Goal: Contribute content: Add original content to the website for others to see

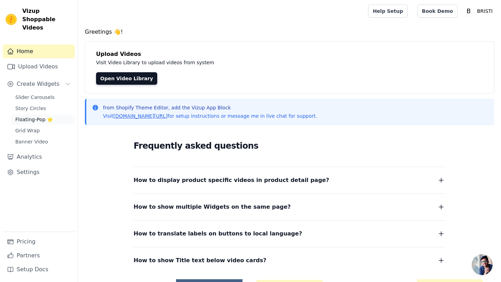
click at [29, 116] on span "Floating-Pop ⭐" at bounding box center [34, 119] width 38 height 7
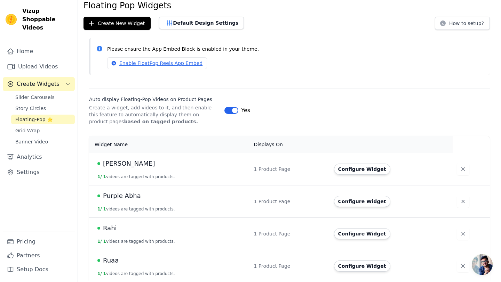
scroll to position [31, 0]
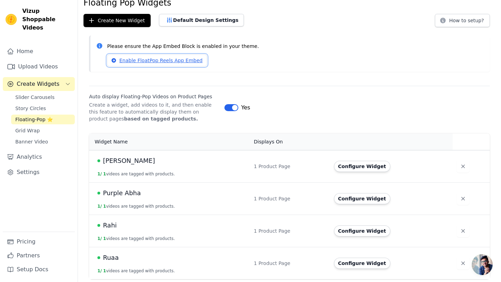
click at [175, 59] on link "Enable FloatPop Reels App Embed" at bounding box center [157, 61] width 100 height 12
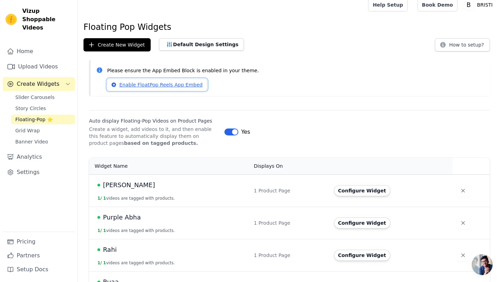
scroll to position [0, 0]
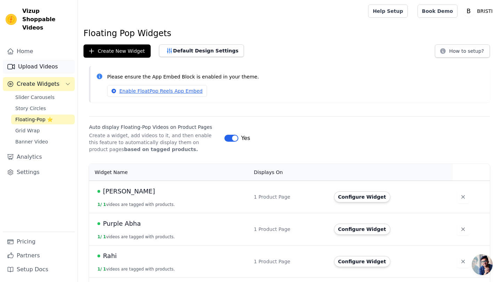
click at [15, 63] on icon "Sidebar" at bounding box center [11, 67] width 8 height 8
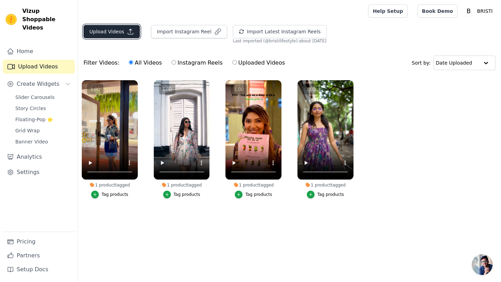
click at [130, 32] on icon "button" at bounding box center [130, 31] width 7 height 7
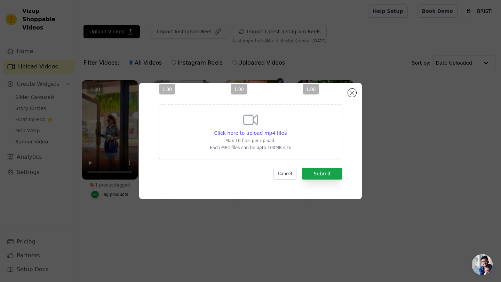
click at [265, 133] on vsc-controller at bounding box center [253, 129] width 56 height 99
click at [289, 143] on p "Max 10 files per upload." at bounding box center [250, 141] width 81 height 6
click at [287, 130] on input "Click here to upload mp4 files Max 10 files per upload. Each MP4 files can be u…" at bounding box center [286, 129] width 0 height 0
type input "C:\fakepath\green abha website.mp4"
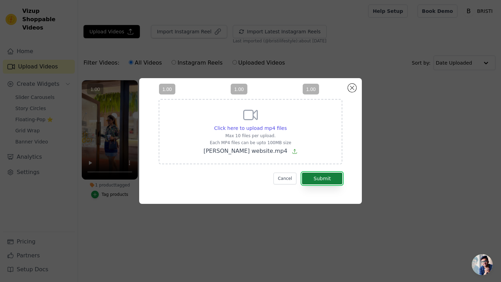
click at [336, 180] on button "Submit" at bounding box center [322, 179] width 40 height 12
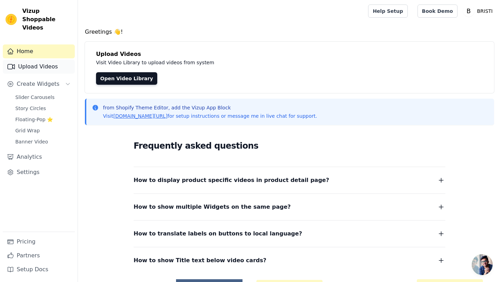
click at [48, 60] on link "Upload Videos" at bounding box center [39, 67] width 72 height 14
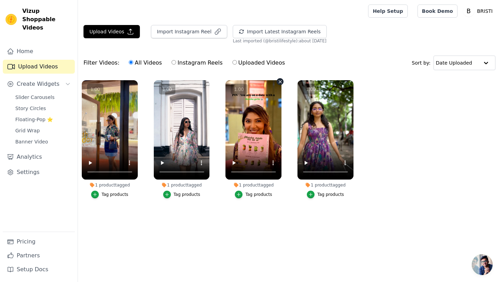
click at [235, 162] on vsc-controller at bounding box center [253, 129] width 56 height 99
click at [232, 162] on vsc-controller at bounding box center [253, 129] width 56 height 99
click at [233, 163] on vsc-controller at bounding box center [253, 129] width 56 height 99
click at [127, 30] on icon "button" at bounding box center [130, 31] width 7 height 7
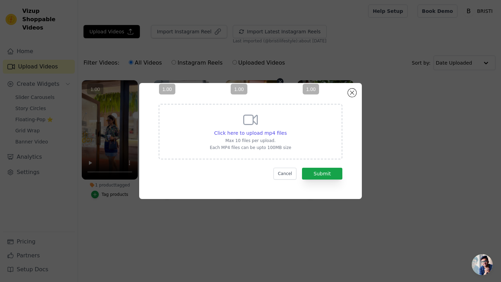
click at [262, 134] on vsc-controller at bounding box center [253, 129] width 56 height 99
click at [270, 134] on vsc-controller at bounding box center [253, 129] width 56 height 99
click at [244, 118] on vsc-controller at bounding box center [253, 129] width 56 height 99
click at [251, 118] on vsc-controller at bounding box center [253, 129] width 56 height 99
click at [245, 133] on vsc-controller at bounding box center [253, 129] width 56 height 99
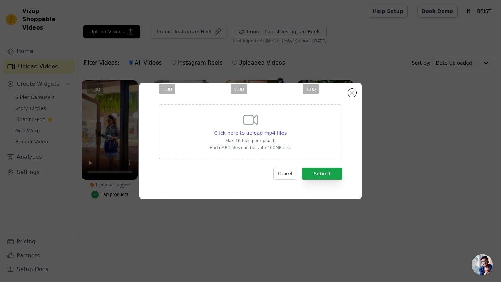
click at [248, 128] on vsc-controller at bounding box center [253, 129] width 56 height 99
click at [248, 121] on vsc-controller at bounding box center [253, 129] width 56 height 99
click at [277, 113] on vsc-controller at bounding box center [253, 129] width 56 height 99
click at [265, 142] on vsc-controller at bounding box center [253, 129] width 56 height 99
click at [265, 133] on vsc-controller at bounding box center [253, 129] width 56 height 99
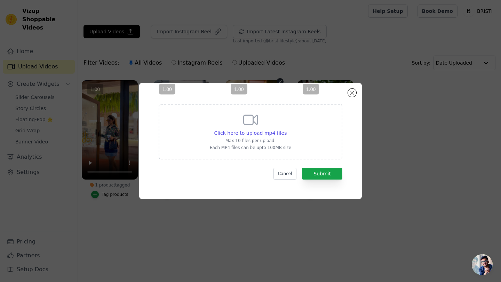
click at [256, 131] on vsc-controller at bounding box center [253, 129] width 56 height 99
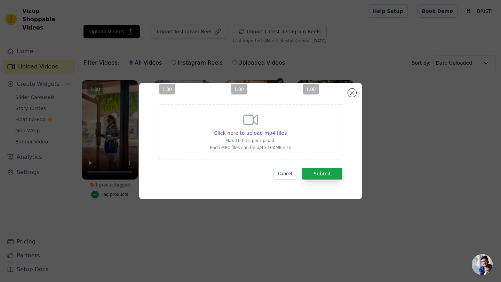
click at [272, 145] on vsc-controller at bounding box center [253, 129] width 56 height 99
click at [290, 135] on div "Click here to upload mp4 files Max 10 files per upload. Each MP4 files can be u…" at bounding box center [251, 132] width 184 height 56
click at [287, 130] on input "Click here to upload mp4 files Max 10 files per upload. Each MP4 files can be u…" at bounding box center [286, 129] width 0 height 0
type input "C:\fakepath\1756649008035981.MP4"
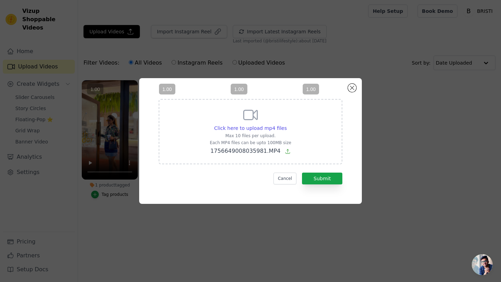
click at [324, 178] on vsc-controller at bounding box center [325, 129] width 56 height 99
click at [323, 178] on vsc-controller at bounding box center [325, 129] width 56 height 99
click at [320, 181] on button "Submit" at bounding box center [322, 179] width 40 height 12
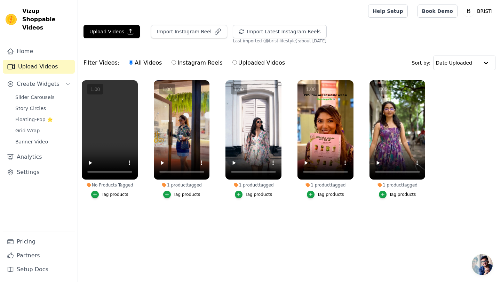
click at [108, 196] on div "Tag products" at bounding box center [115, 195] width 27 height 6
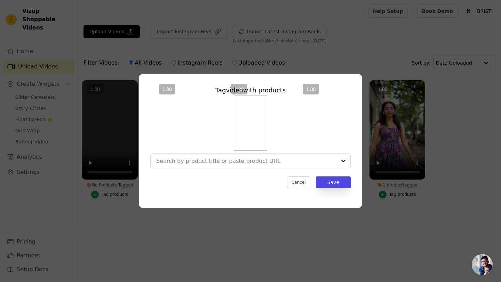
click at [256, 160] on vsc-controller at bounding box center [253, 129] width 56 height 99
click at [325, 162] on vsc-controller at bounding box center [325, 129] width 56 height 99
click at [343, 162] on vsc-controller at bounding box center [325, 129] width 56 height 99
click at [318, 157] on vsc-controller at bounding box center [325, 129] width 56 height 99
click at [259, 158] on vsc-controller at bounding box center [253, 129] width 56 height 99
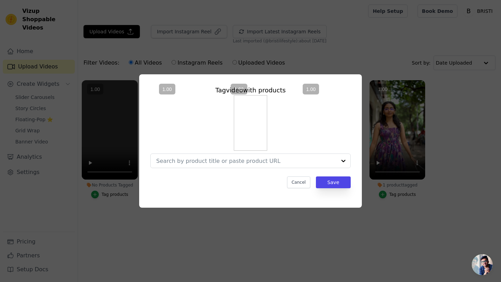
click at [343, 160] on vsc-controller at bounding box center [325, 129] width 56 height 99
click at [259, 135] on vsc-controller at bounding box center [253, 129] width 56 height 99
click at [303, 184] on button "Cancel" at bounding box center [298, 183] width 23 height 12
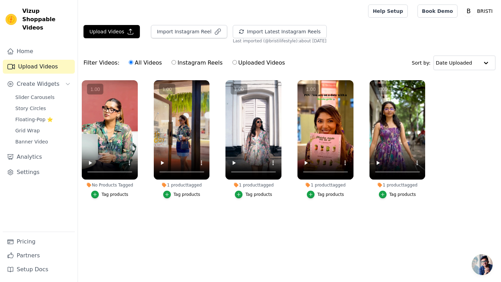
click at [118, 194] on div "Tag products" at bounding box center [115, 195] width 27 height 6
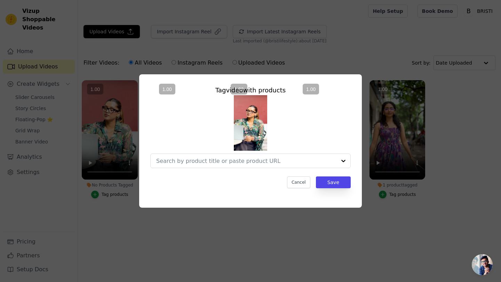
click at [325, 160] on vsc-controller at bounding box center [325, 129] width 56 height 99
click at [343, 160] on vsc-controller at bounding box center [325, 129] width 56 height 99
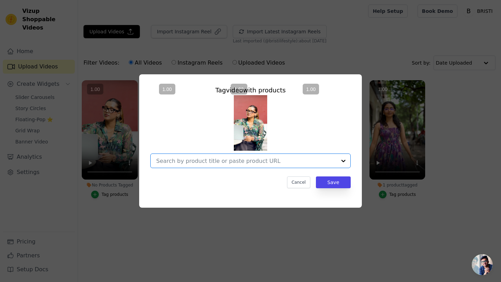
click at [296, 159] on input "No Products Tagged Tag video with products Option undefined, selected. Select i…" at bounding box center [246, 161] width 180 height 7
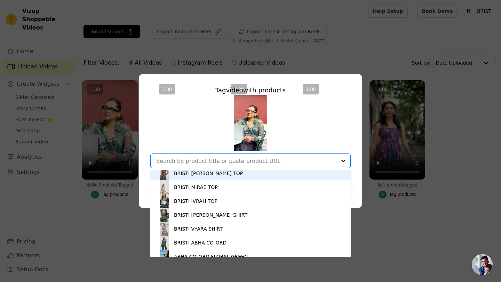
scroll to position [246, 0]
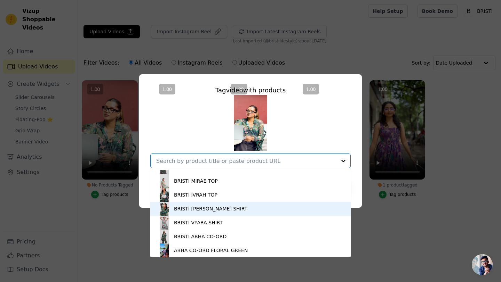
click at [229, 209] on div "BRISTI [PERSON_NAME] SHIRT" at bounding box center [210, 208] width 73 height 7
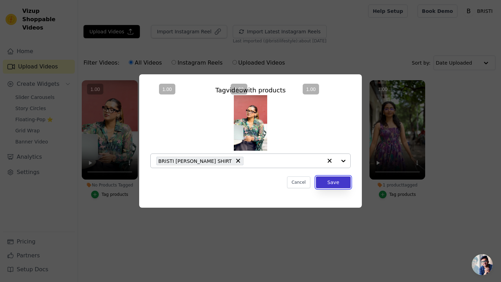
click at [341, 181] on button "Save" at bounding box center [333, 183] width 35 height 12
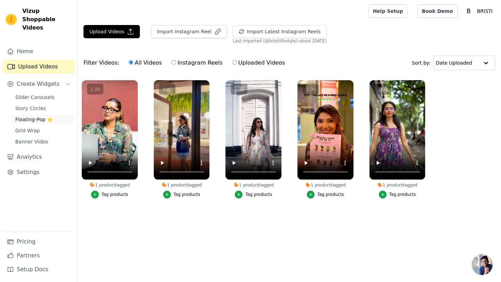
click at [43, 116] on span "Floating-Pop ⭐" at bounding box center [34, 119] width 38 height 7
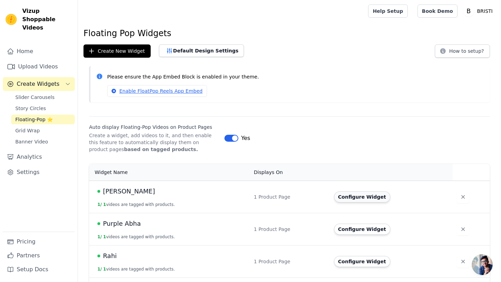
click at [348, 195] on button "Configure Widget" at bounding box center [362, 197] width 56 height 11
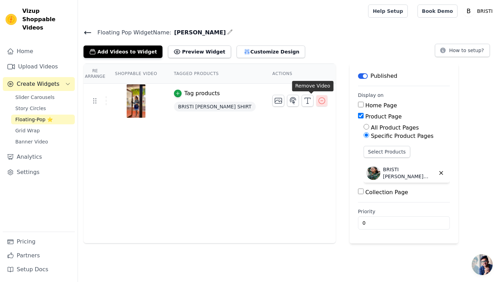
click at [317, 102] on icon "button" at bounding box center [321, 101] width 8 height 8
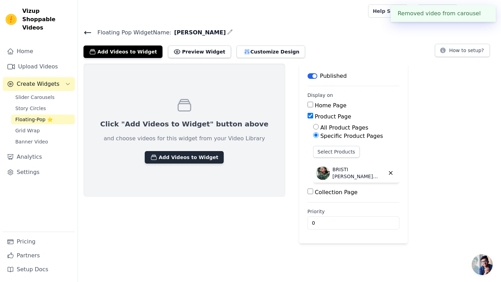
click at [175, 156] on button "Add Videos to Widget" at bounding box center [184, 157] width 79 height 13
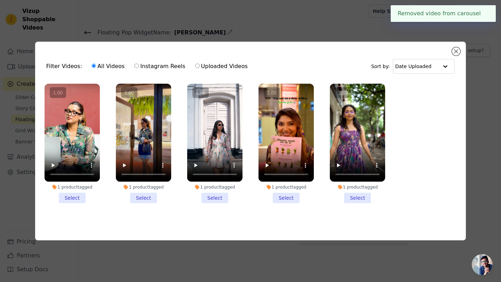
click at [69, 200] on li "1 product tagged Select" at bounding box center [72, 144] width 55 height 120
click at [0, 0] on input "1 product tagged Select" at bounding box center [0, 0] width 0 height 0
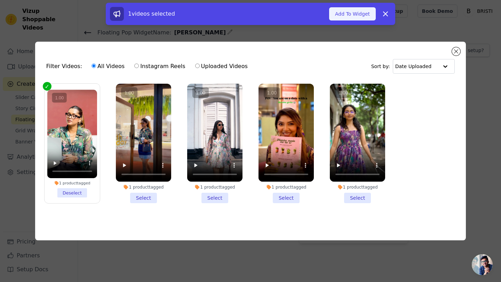
click at [357, 16] on button "Add To Widget" at bounding box center [352, 13] width 47 height 13
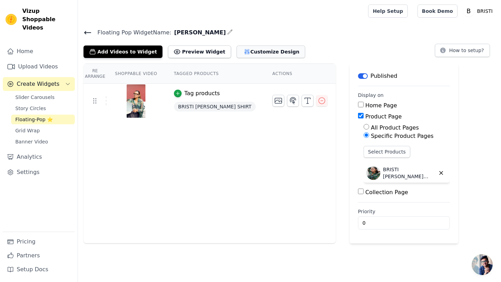
click at [236, 50] on button "Customize Design" at bounding box center [270, 52] width 68 height 13
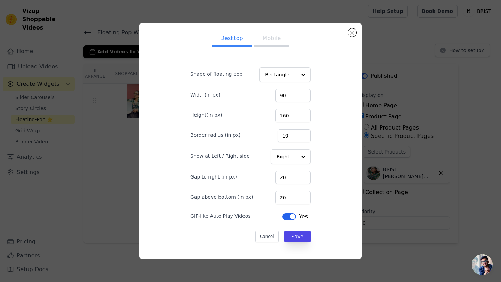
click at [282, 38] on button "Mobile" at bounding box center [271, 38] width 35 height 15
click at [354, 26] on div "Desktop Mobile Shape of floating pop Rectangle Width(in px) 141 Height(in px) 2…" at bounding box center [250, 141] width 223 height 236
click at [354, 33] on button "Close modal" at bounding box center [352, 33] width 8 height 8
